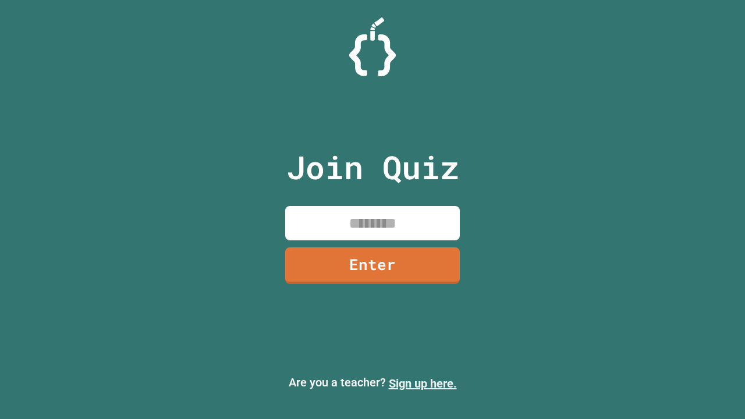
click at [422, 383] on link "Sign up here." at bounding box center [423, 383] width 68 height 14
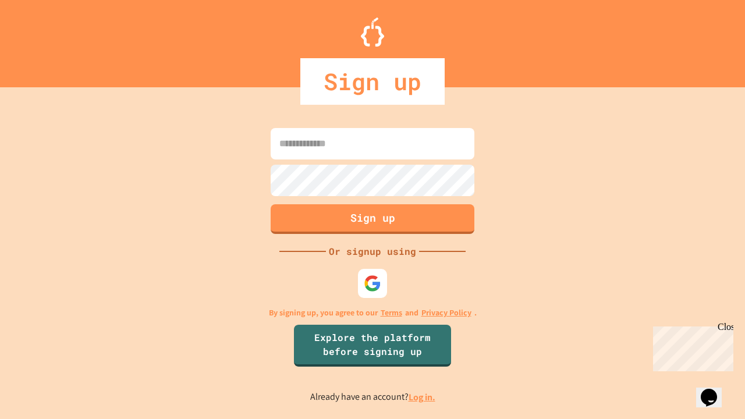
click at [422, 397] on link "Log in." at bounding box center [421, 397] width 27 height 12
